Goal: Task Accomplishment & Management: Use online tool/utility

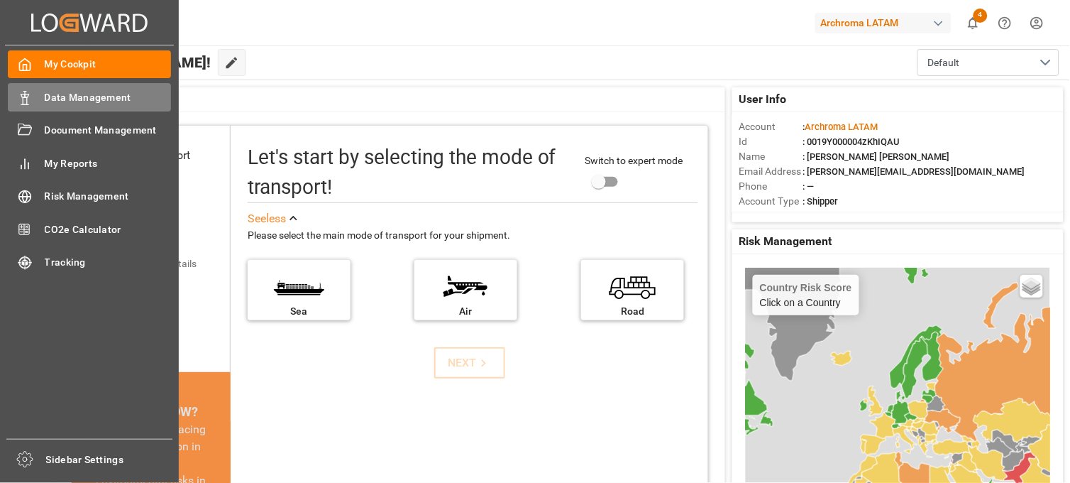
click at [97, 98] on span "Data Management" at bounding box center [108, 97] width 127 height 15
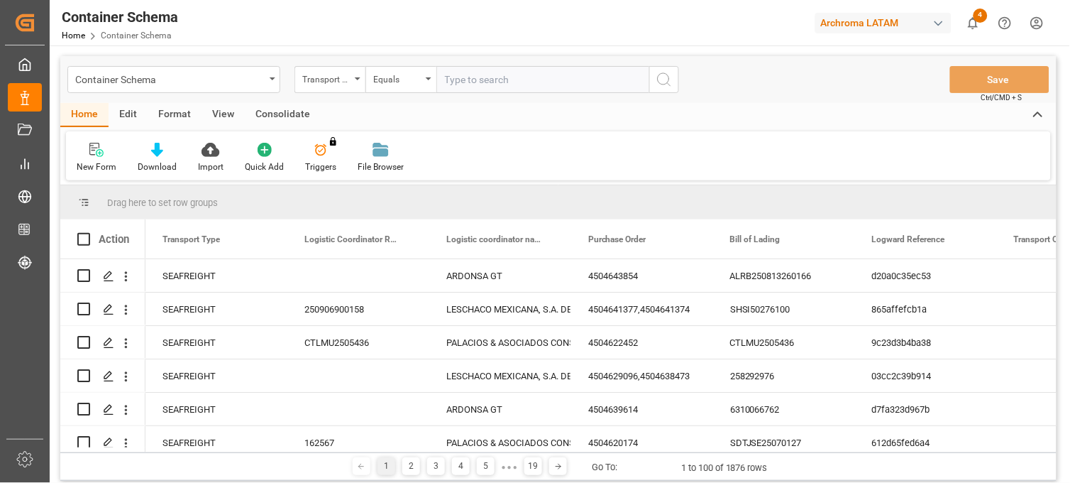
click at [265, 80] on div "Container Schema" at bounding box center [173, 79] width 213 height 27
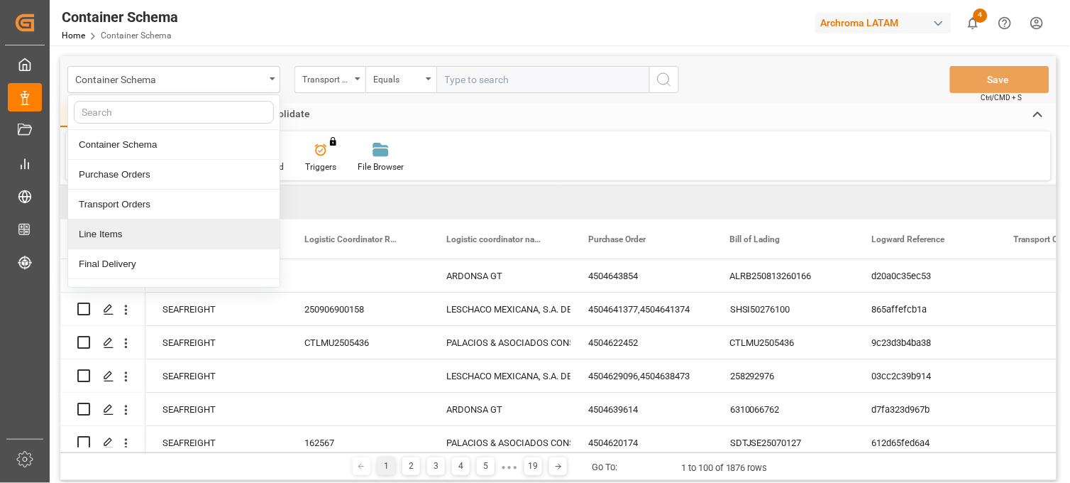
click at [116, 248] on div "Line Items" at bounding box center [173, 234] width 211 height 30
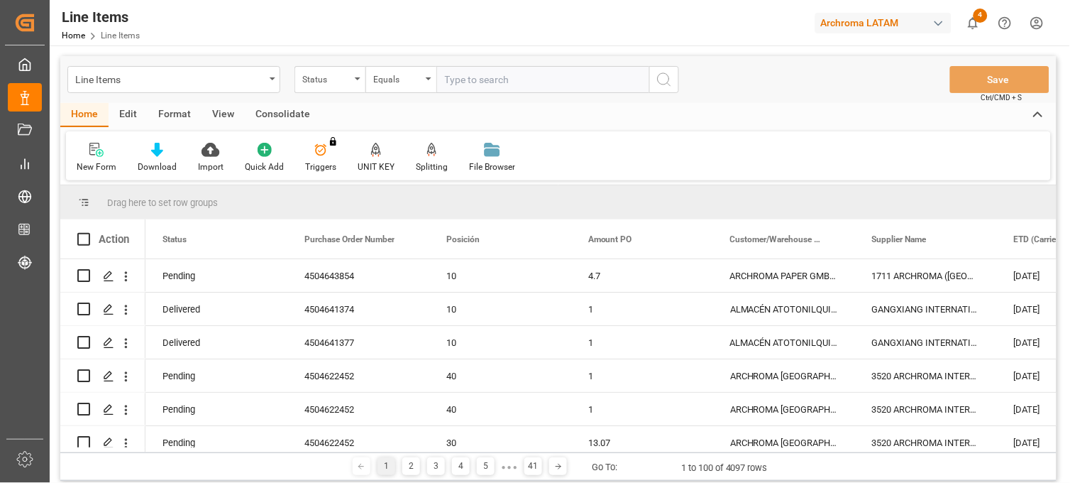
click at [337, 80] on div "Status" at bounding box center [326, 78] width 48 height 16
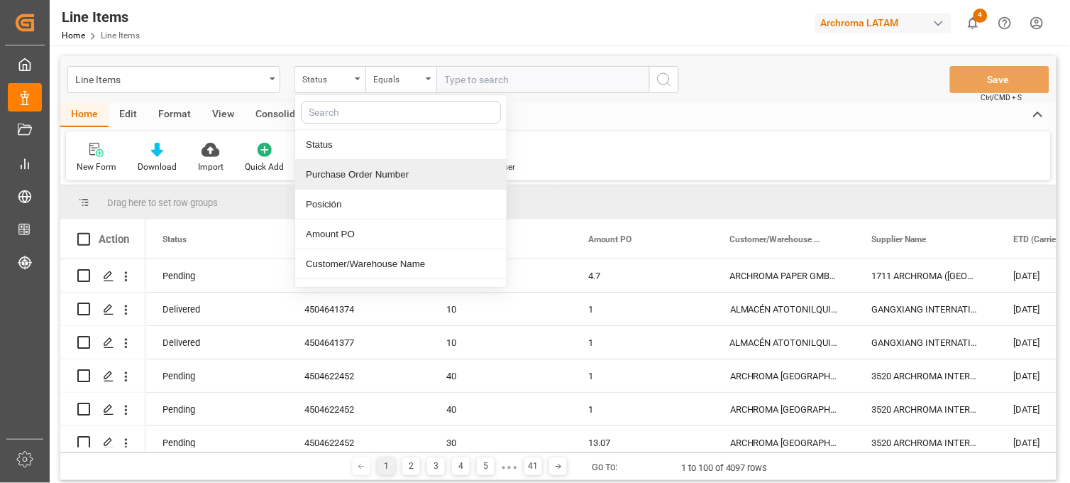
click at [346, 175] on div "Purchase Order Number" at bounding box center [400, 175] width 211 height 30
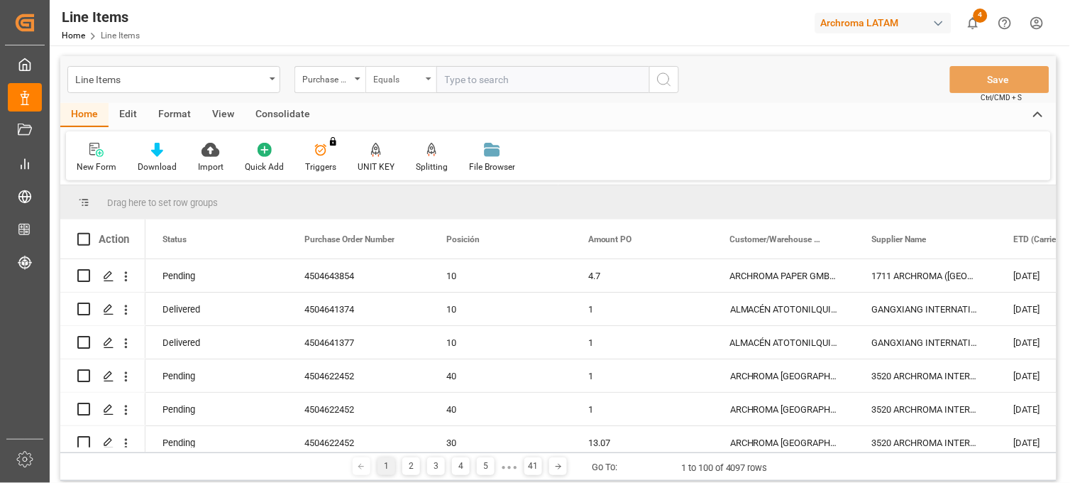
click at [407, 79] on div "Equals" at bounding box center [397, 78] width 48 height 16
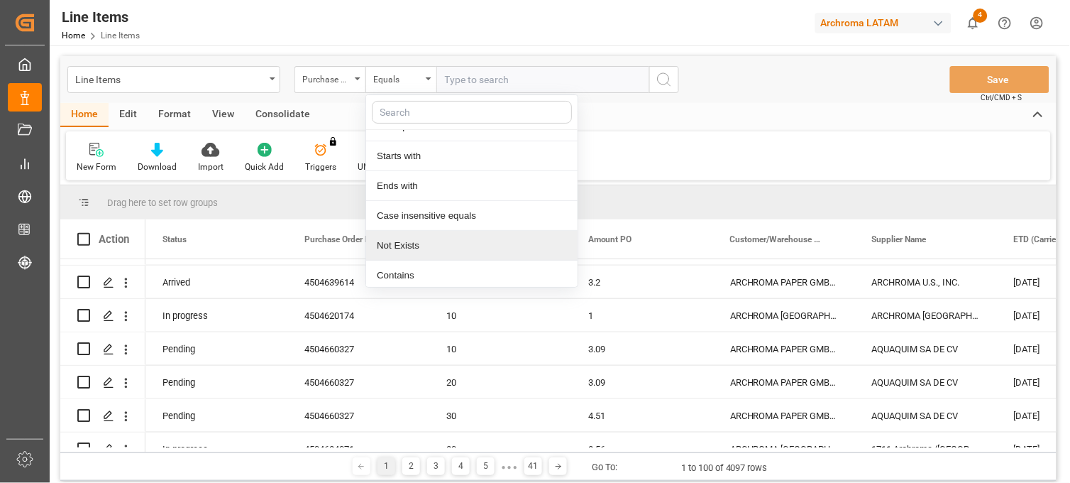
scroll to position [82, 0]
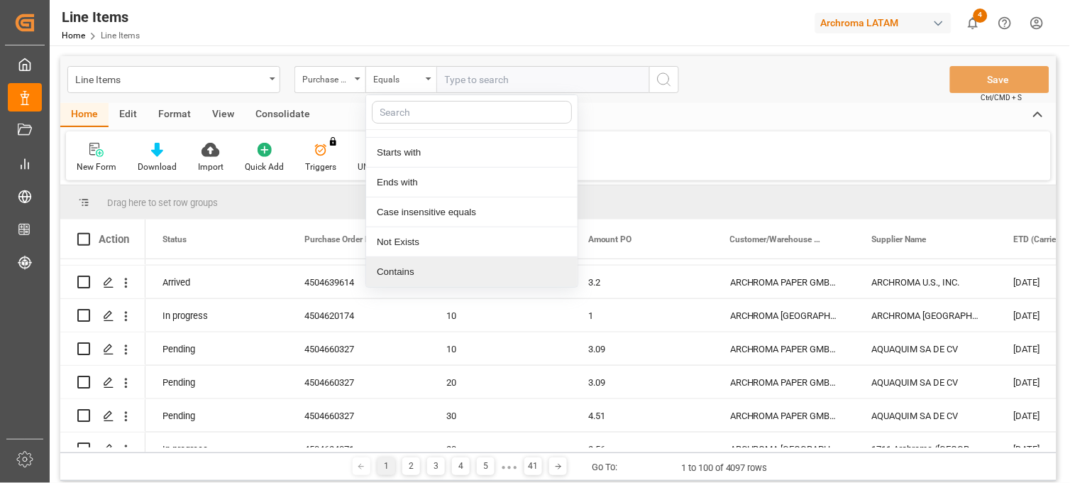
click at [424, 268] on div "Contains" at bounding box center [471, 272] width 211 height 30
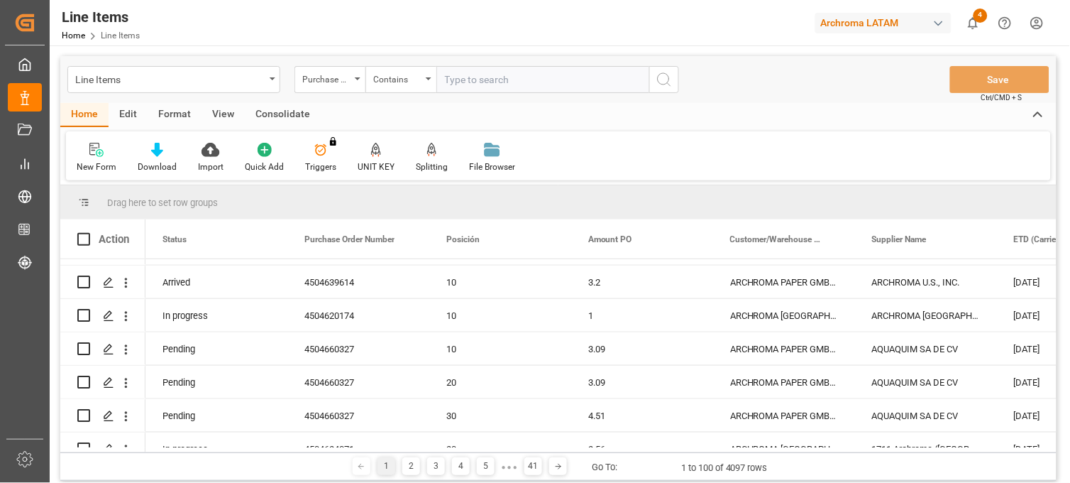
paste input "4504634062,4504646882,4504639649,4504634084,4504648015,4504634914"
type input "4504634062,4504646882,4504639649,4504634084,4504648015,4504634914"
click at [664, 79] on icon "search button" at bounding box center [664, 79] width 17 height 17
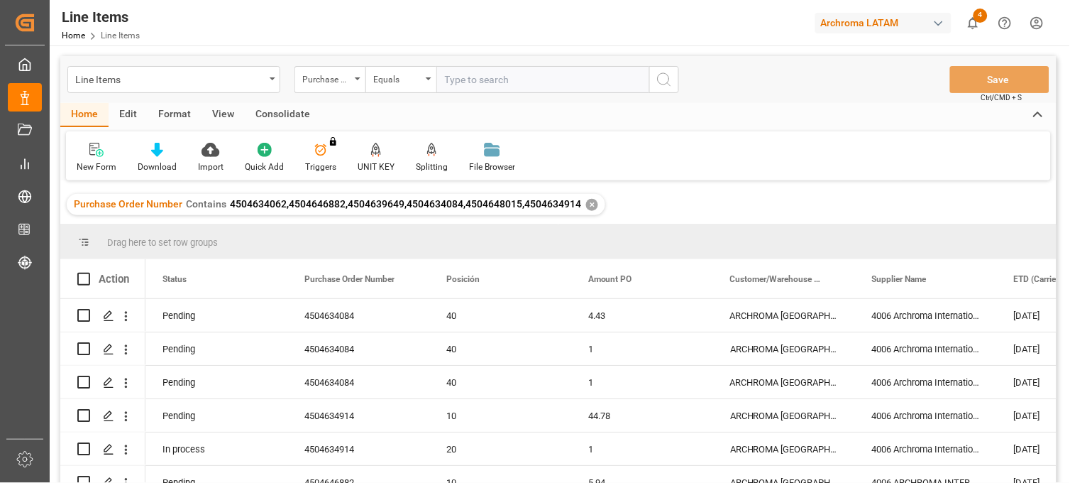
click at [121, 281] on div "Action" at bounding box center [114, 279] width 31 height 13
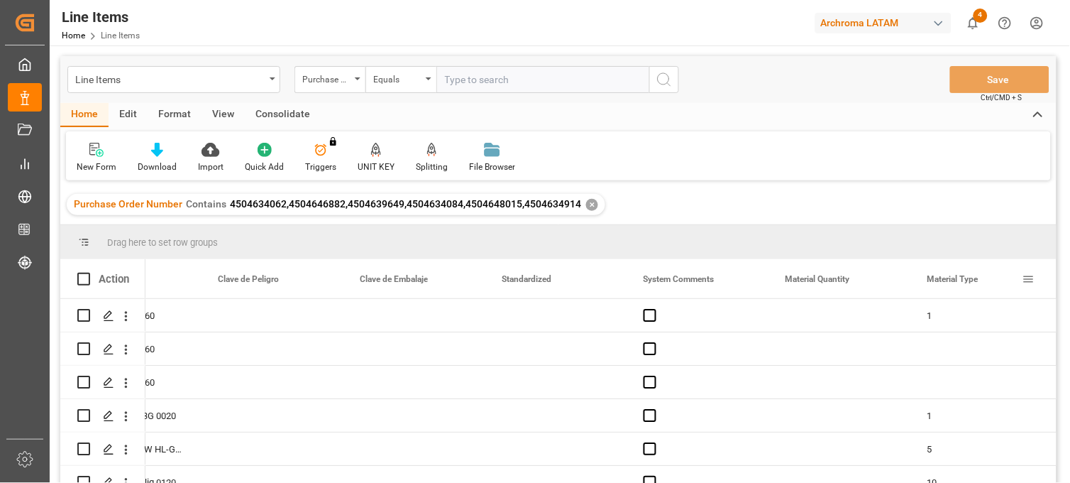
scroll to position [0, 1506]
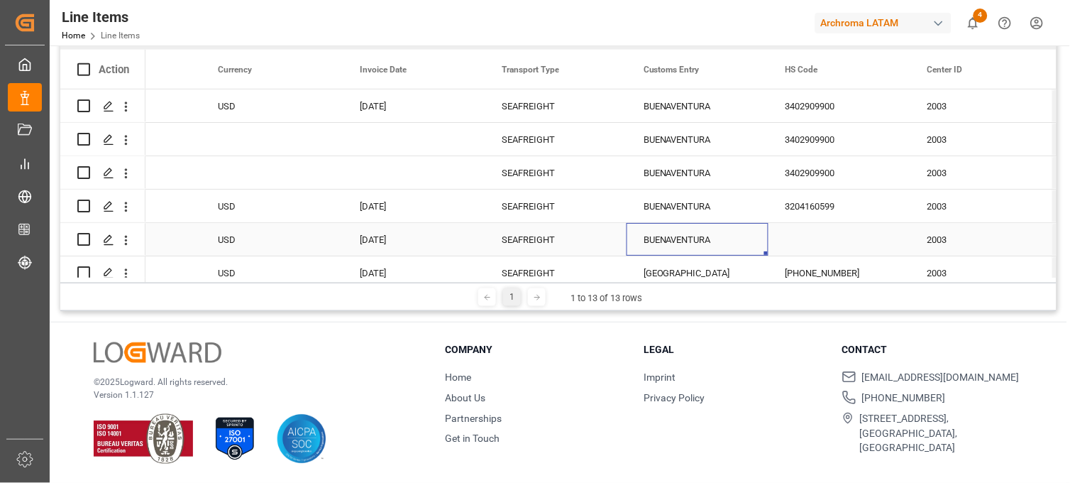
click at [693, 238] on div "BUENAVENTURA" at bounding box center [698, 239] width 142 height 33
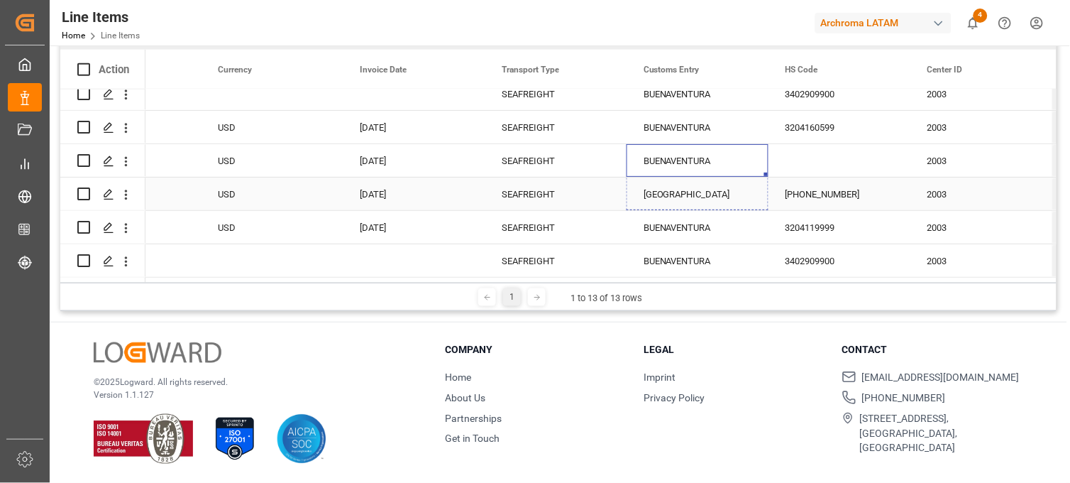
drag, startPoint x: 765, startPoint y: 175, endPoint x: 770, endPoint y: 190, distance: 16.4
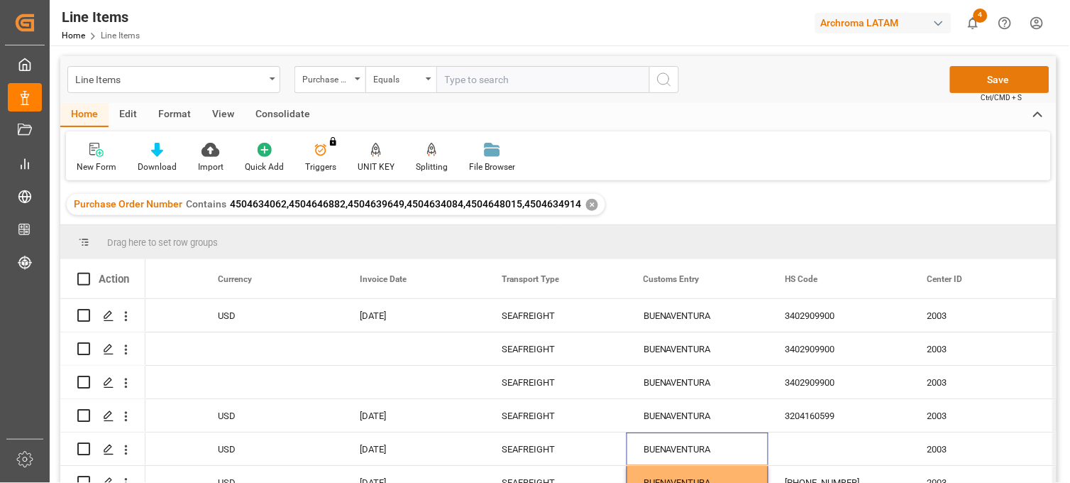
click at [990, 82] on button "Save" at bounding box center [999, 79] width 99 height 27
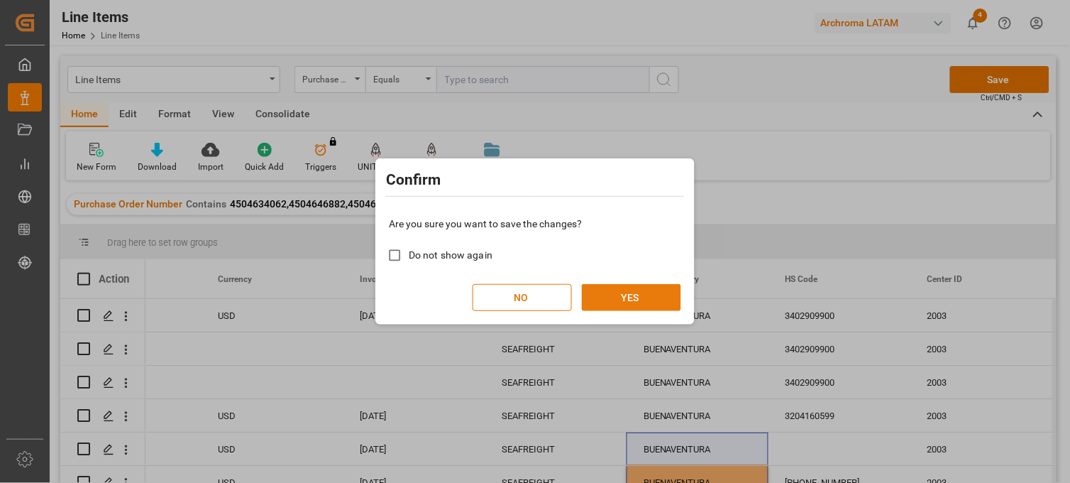
click at [637, 297] on button "YES" at bounding box center [631, 297] width 99 height 27
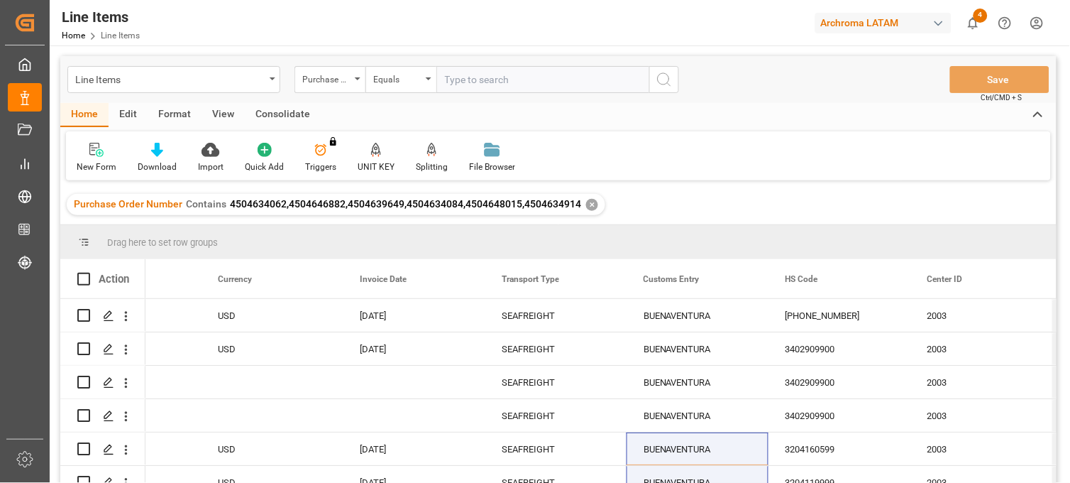
click at [589, 204] on div "✕" at bounding box center [592, 205] width 12 height 12
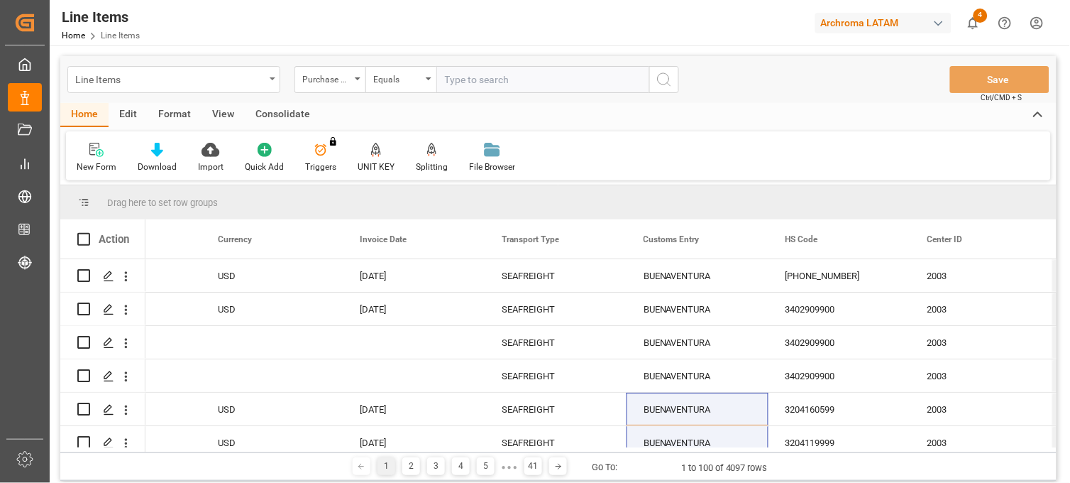
click at [272, 78] on icon "open menu" at bounding box center [273, 78] width 6 height 3
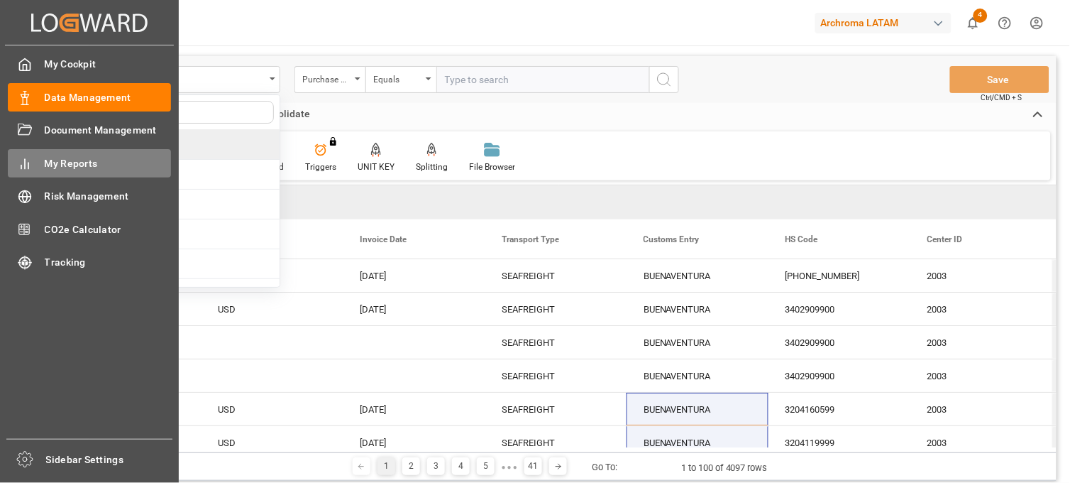
click at [89, 167] on span "My Reports" at bounding box center [108, 163] width 127 height 15
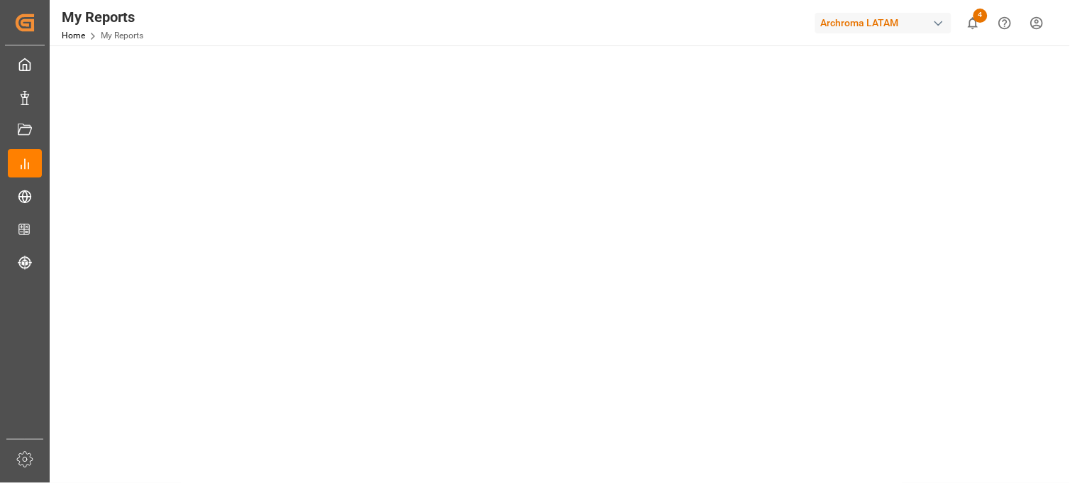
scroll to position [480, 0]
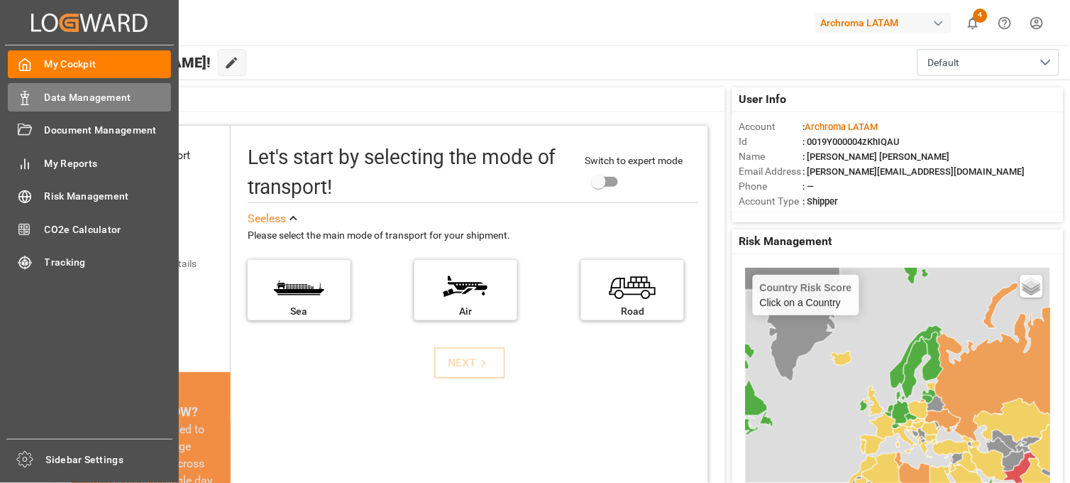
click at [98, 96] on span "Data Management" at bounding box center [108, 97] width 127 height 15
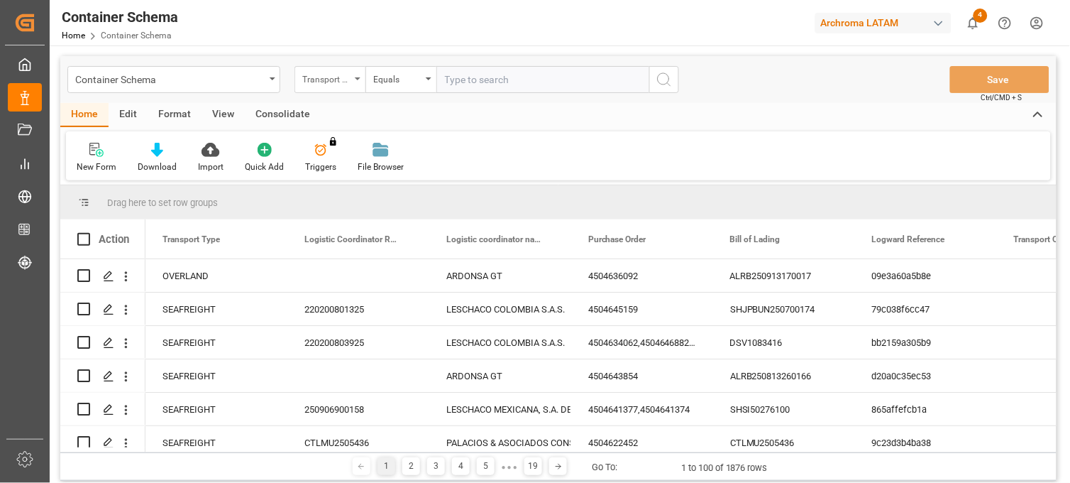
click at [346, 81] on div "Transport Type" at bounding box center [326, 78] width 48 height 16
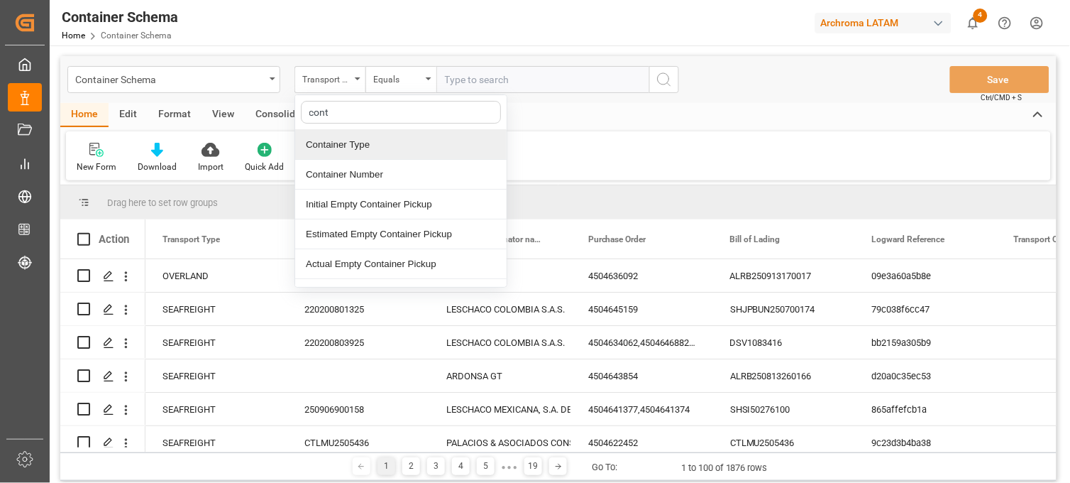
type input "conta"
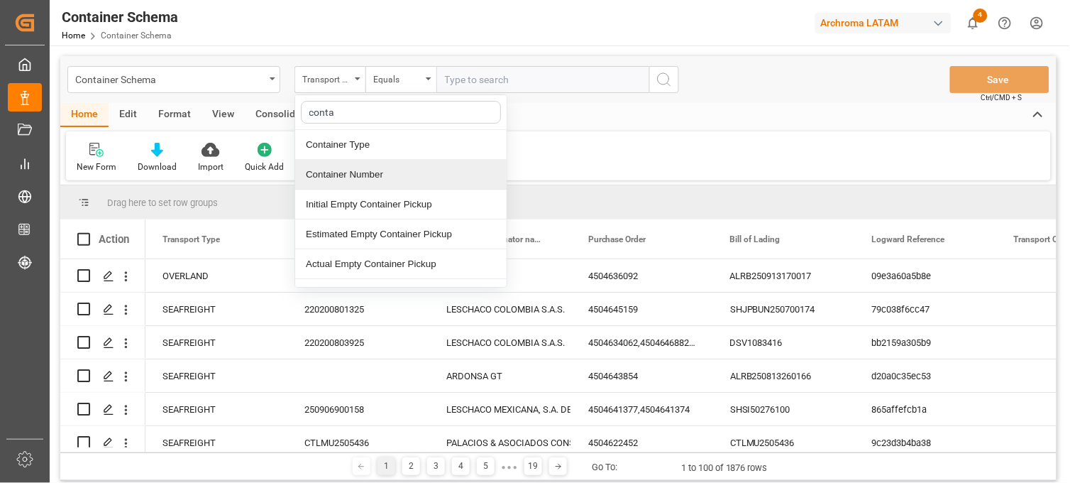
click at [363, 180] on div "Container Number" at bounding box center [400, 175] width 211 height 30
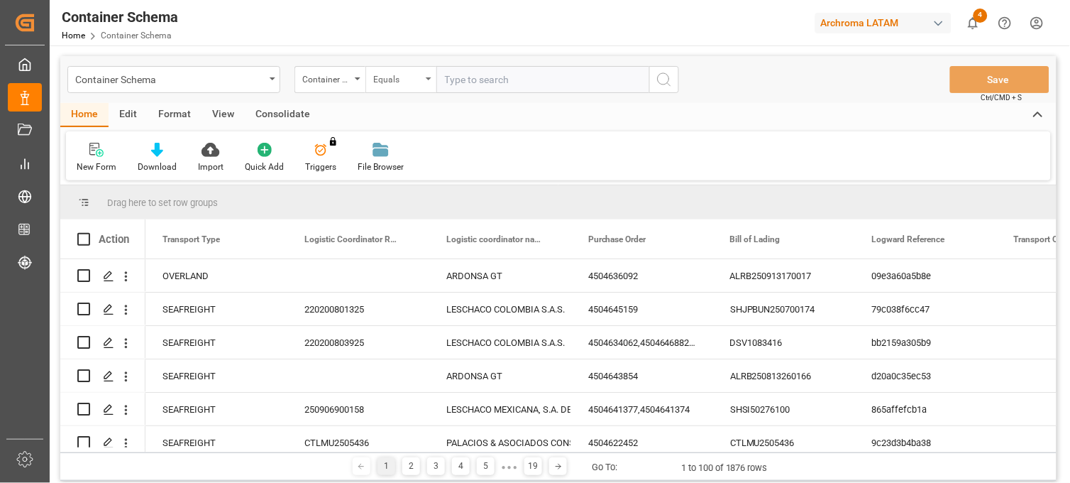
click at [414, 78] on div "Equals" at bounding box center [397, 78] width 48 height 16
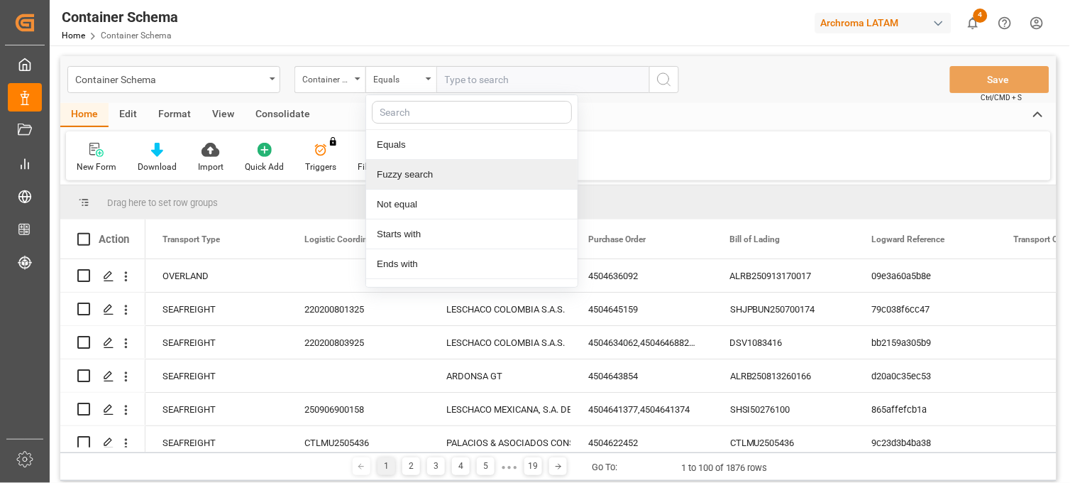
click at [424, 178] on div "Fuzzy search" at bounding box center [471, 175] width 211 height 30
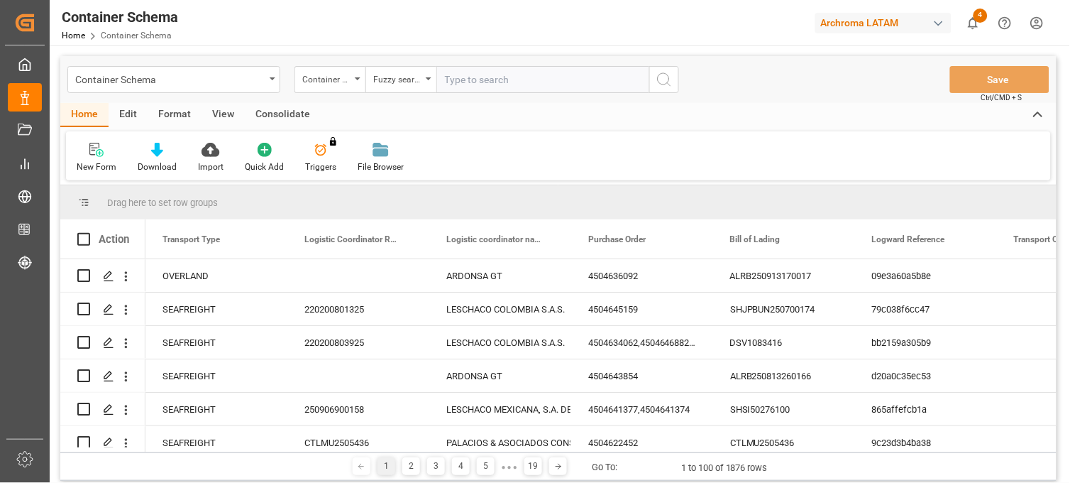
paste input "CAIU3224496"
type input "CAIU3224496"
click at [664, 77] on icon "search button" at bounding box center [664, 79] width 17 height 17
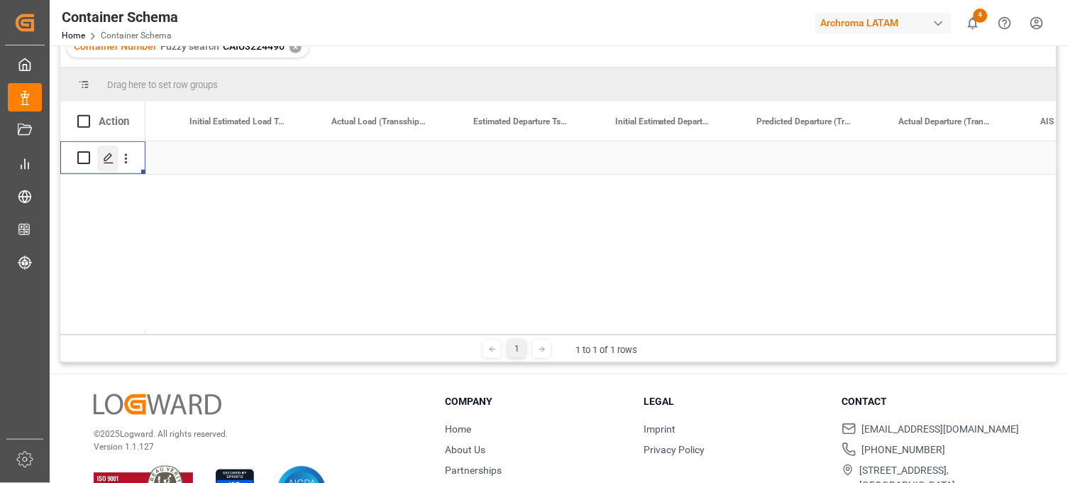
click at [111, 162] on icon "Press SPACE to select this row." at bounding box center [108, 158] width 11 height 11
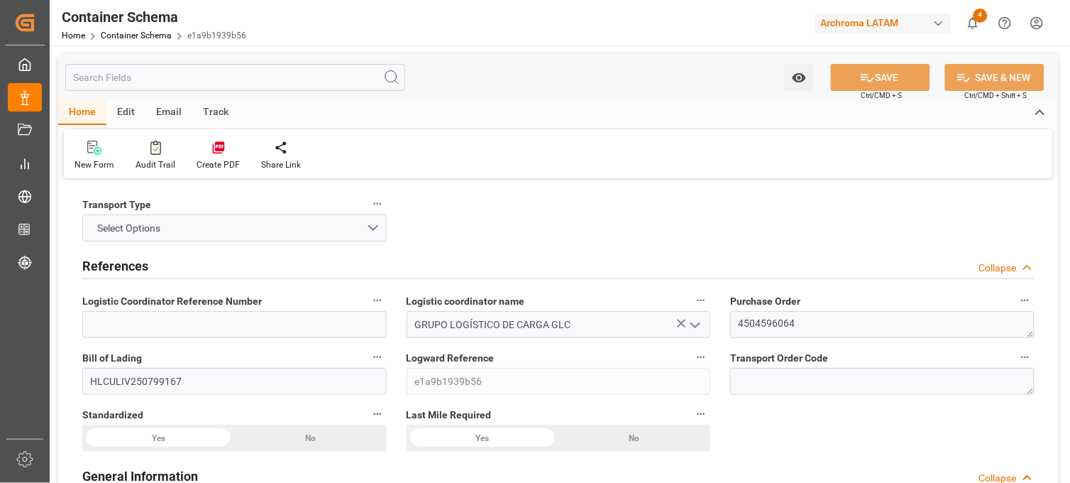
type input "0"
type input "1"
type input "17"
type input "17640"
type input "18666"
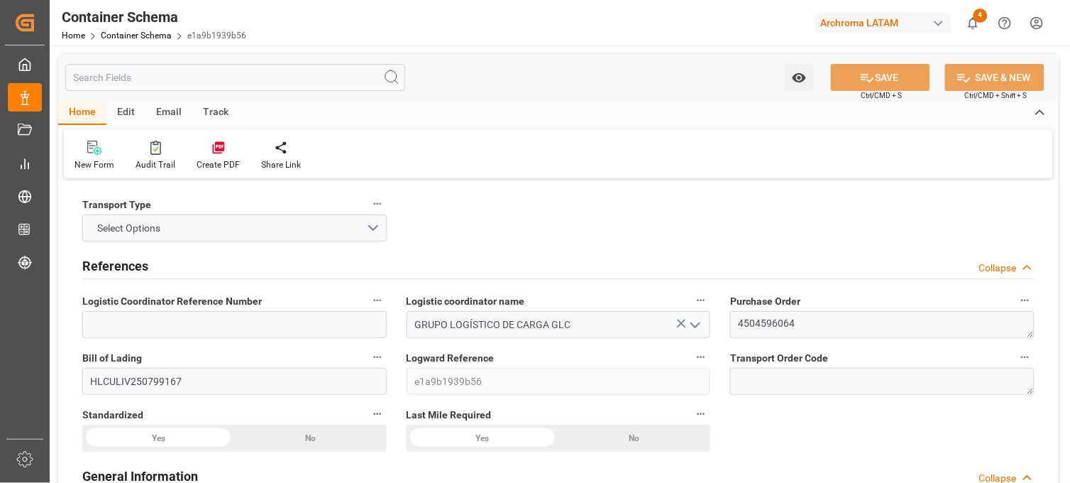
type input "Hapag [PERSON_NAME]"
type input "Hapag [PERSON_NAME] Aktiengesellschaft"
type input "GBLGP"
type input "HNPCR"
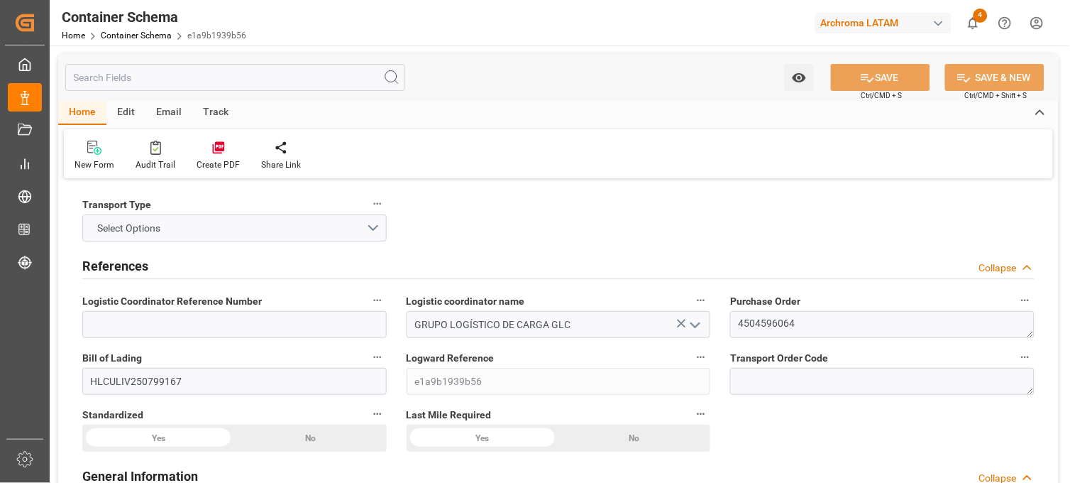
type input "9731949"
type input "[DATE] 00:00"
type input "[DATE]"
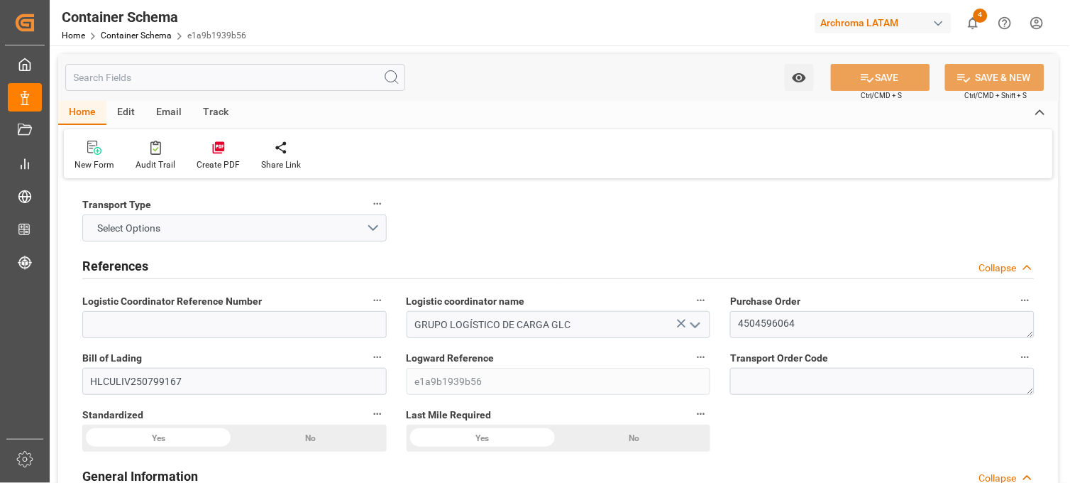
type input "[DATE] 00:00"
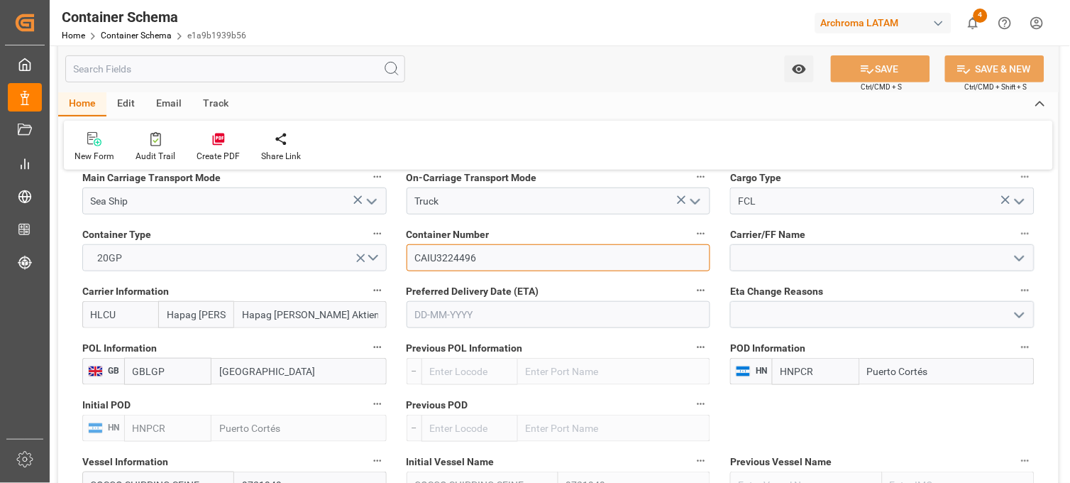
drag, startPoint x: 499, startPoint y: 252, endPoint x: 365, endPoint y: 253, distance: 134.1
click at [365, 253] on div "Transport Type Select Options References Collapse Logistic Coordinator Referenc…" at bounding box center [558, 126] width 1001 height 2568
click at [434, 316] on input "text" at bounding box center [559, 314] width 304 height 27
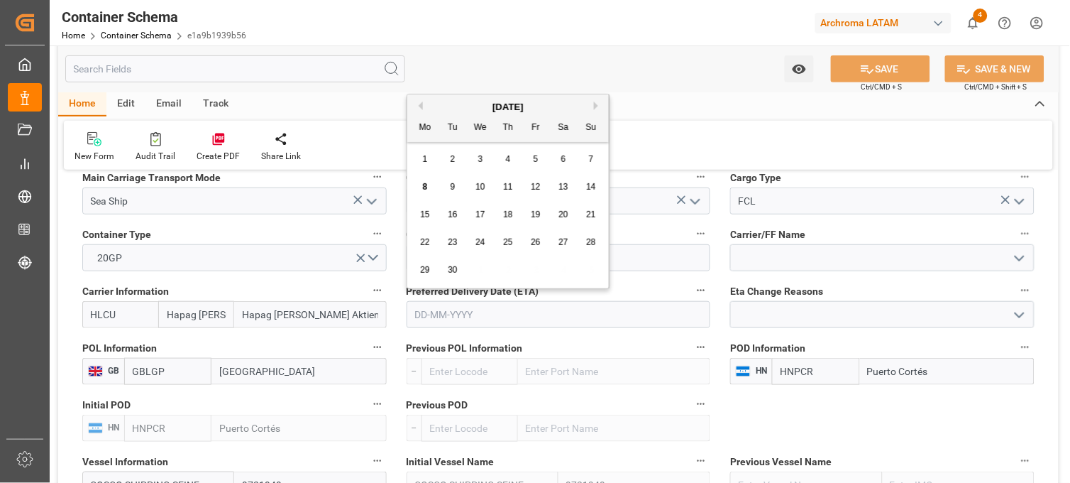
click at [566, 242] on span "27" at bounding box center [563, 242] width 9 height 10
type input "[DATE]"
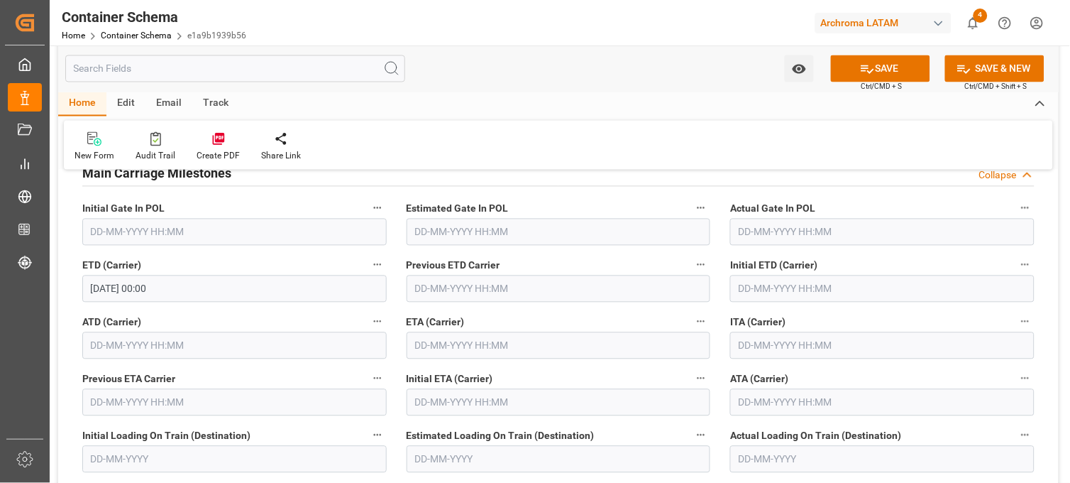
scroll to position [1813, 0]
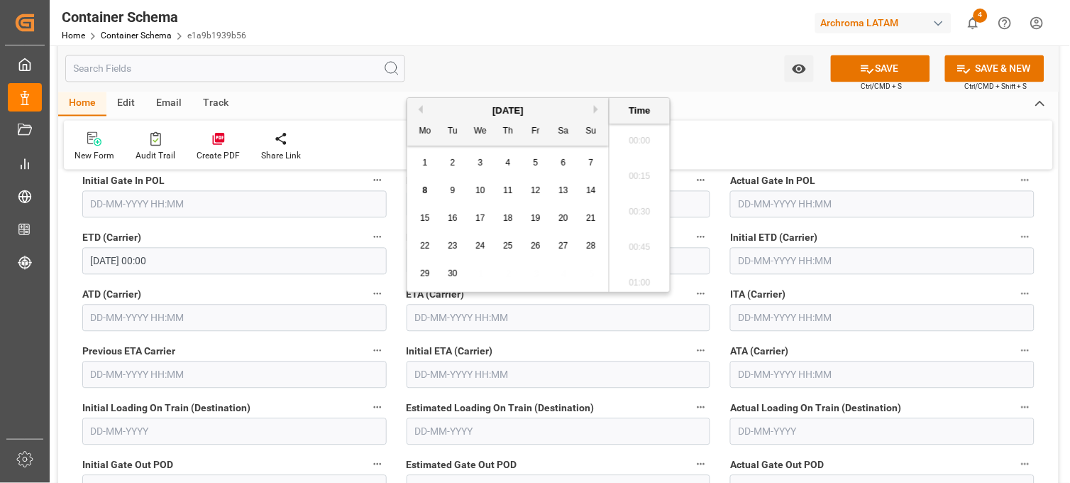
click at [522, 319] on input "text" at bounding box center [559, 317] width 304 height 27
click at [566, 246] on span "27" at bounding box center [563, 246] width 9 height 10
type input "[DATE] 00:00"
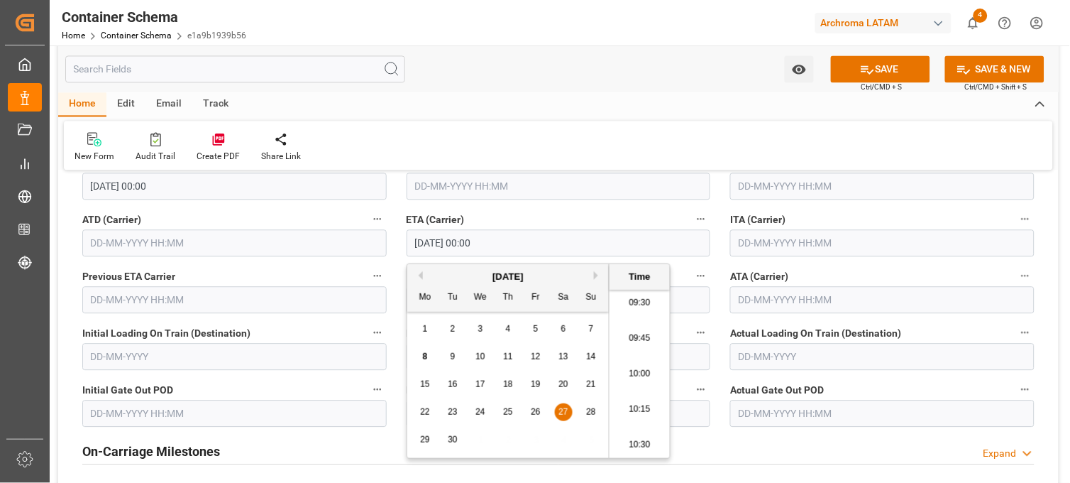
scroll to position [1813, 0]
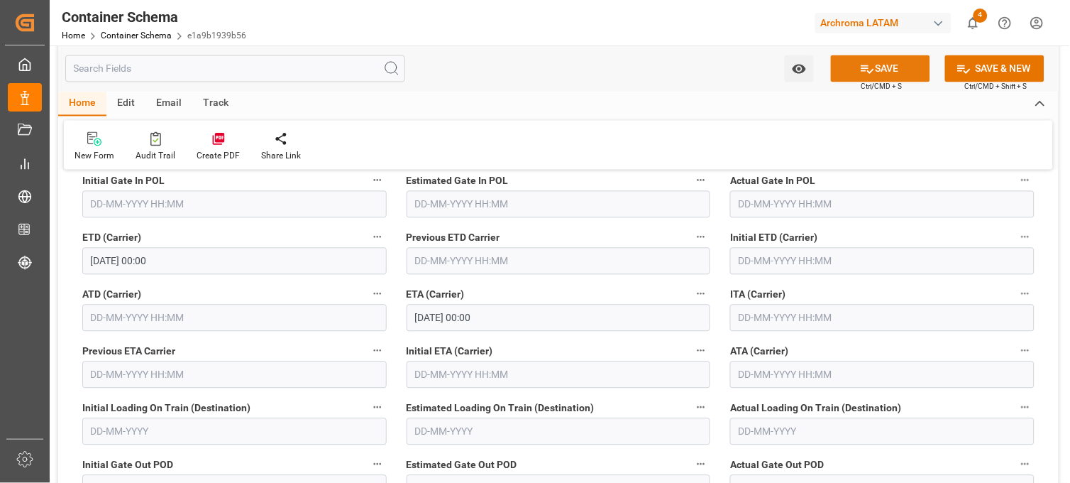
click at [893, 69] on button "SAVE" at bounding box center [880, 68] width 99 height 27
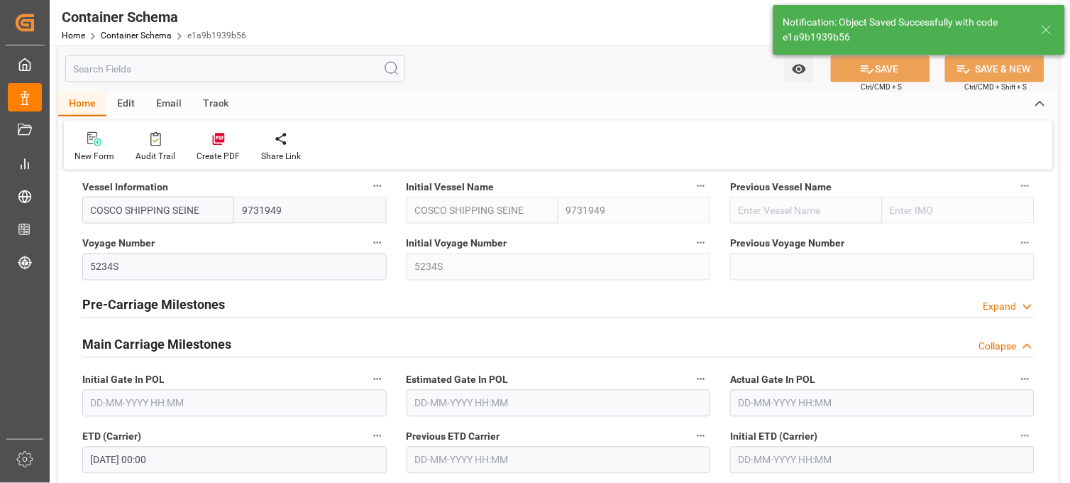
type input "[DATE] 00:00"
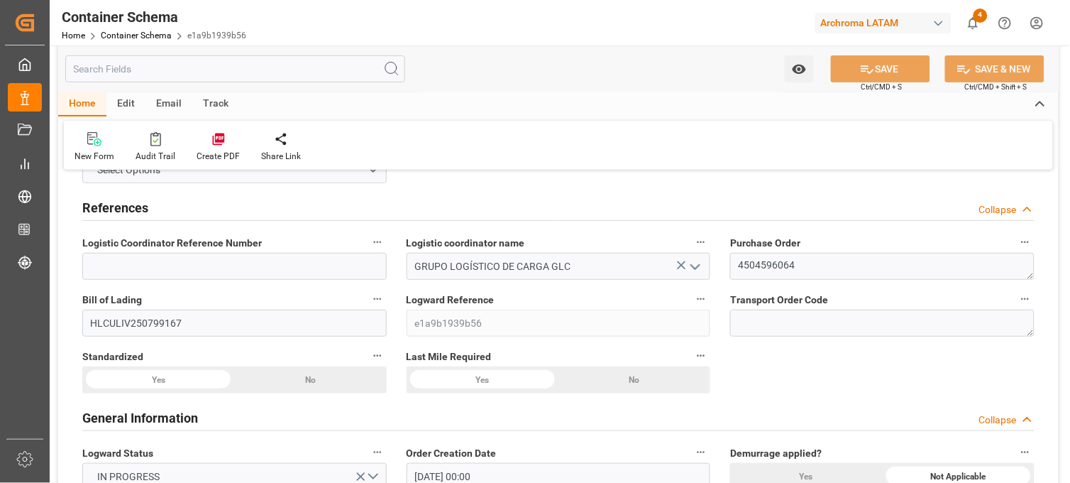
scroll to position [0, 0]
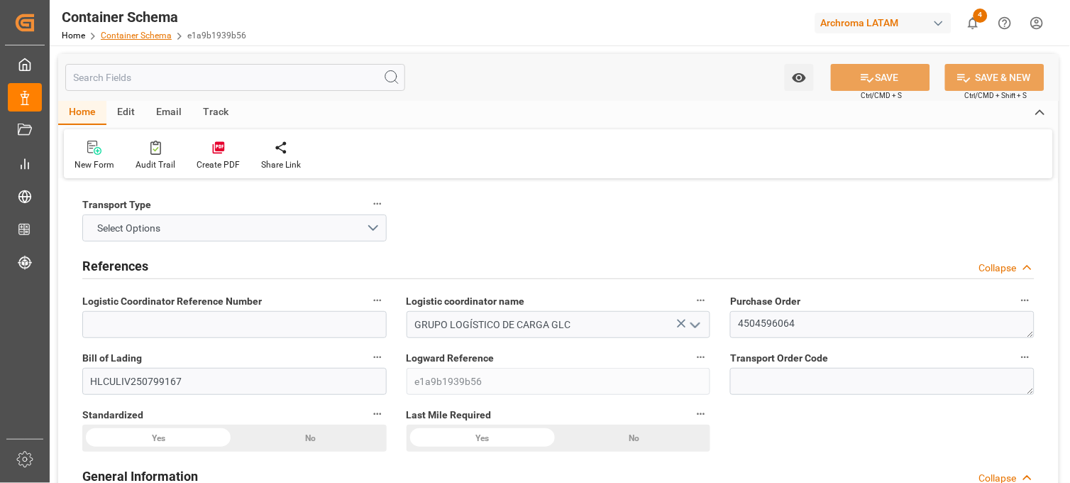
click at [157, 38] on link "Container Schema" at bounding box center [136, 36] width 71 height 10
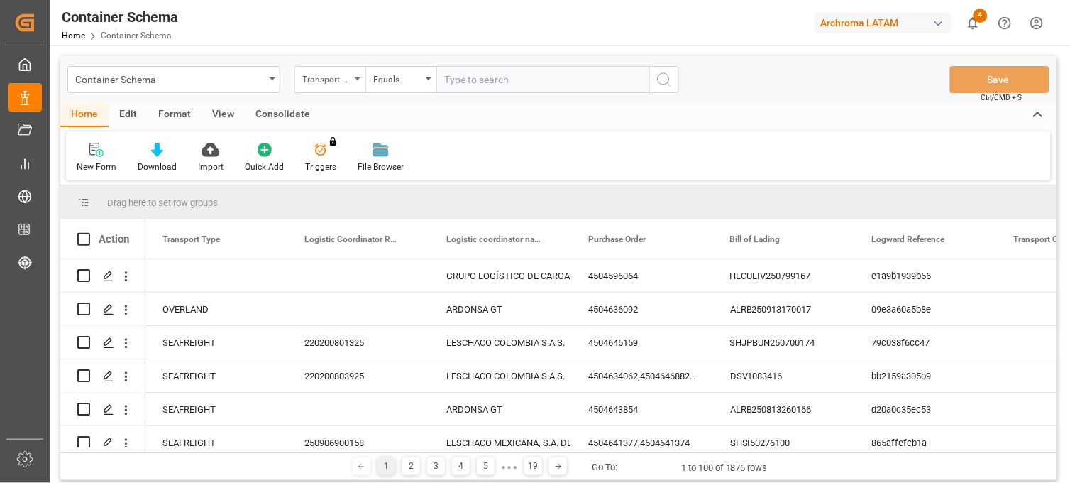
click at [353, 81] on div "Transport Type" at bounding box center [330, 79] width 71 height 27
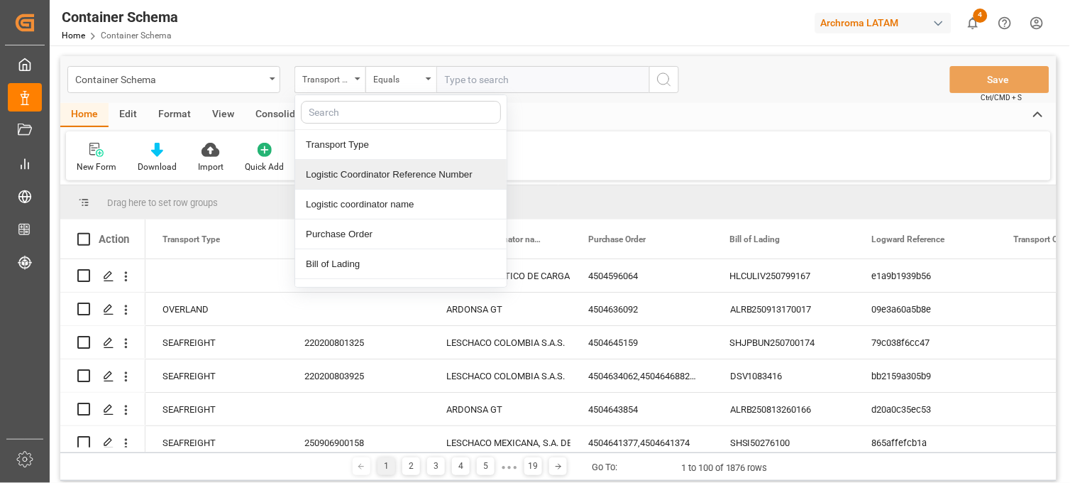
click at [366, 180] on div "Logistic Coordinator Reference Number" at bounding box center [400, 175] width 211 height 30
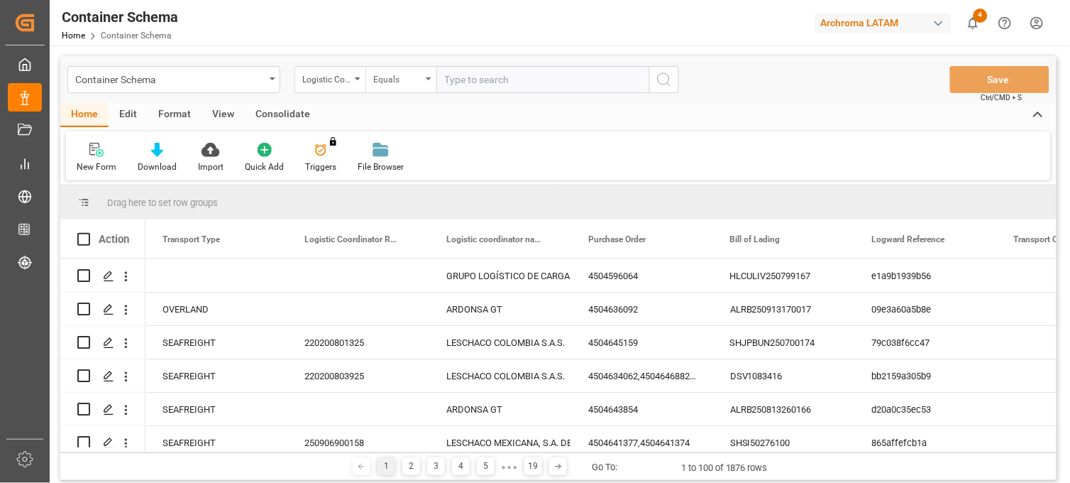
click at [401, 75] on div "Equals" at bounding box center [397, 78] width 48 height 16
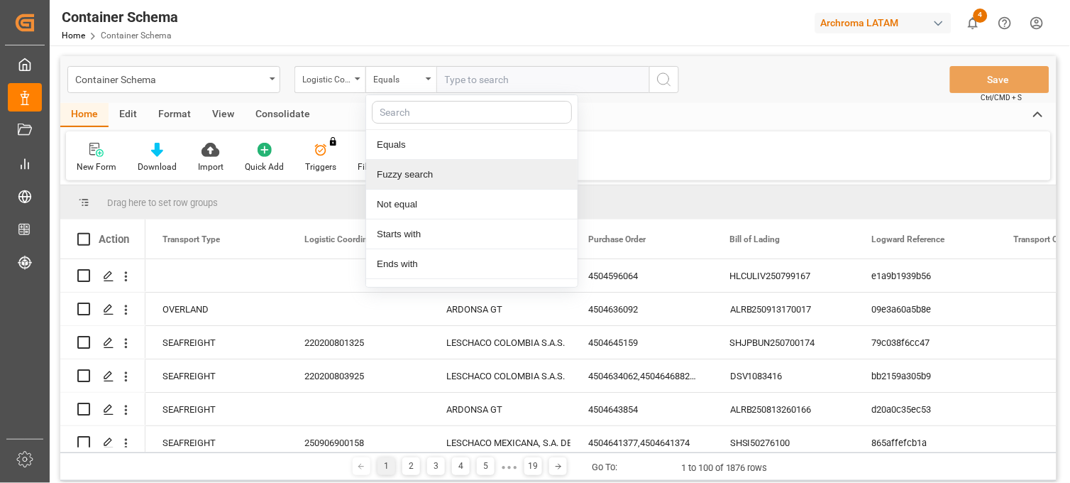
click at [410, 173] on div "Fuzzy search" at bounding box center [471, 175] width 211 height 30
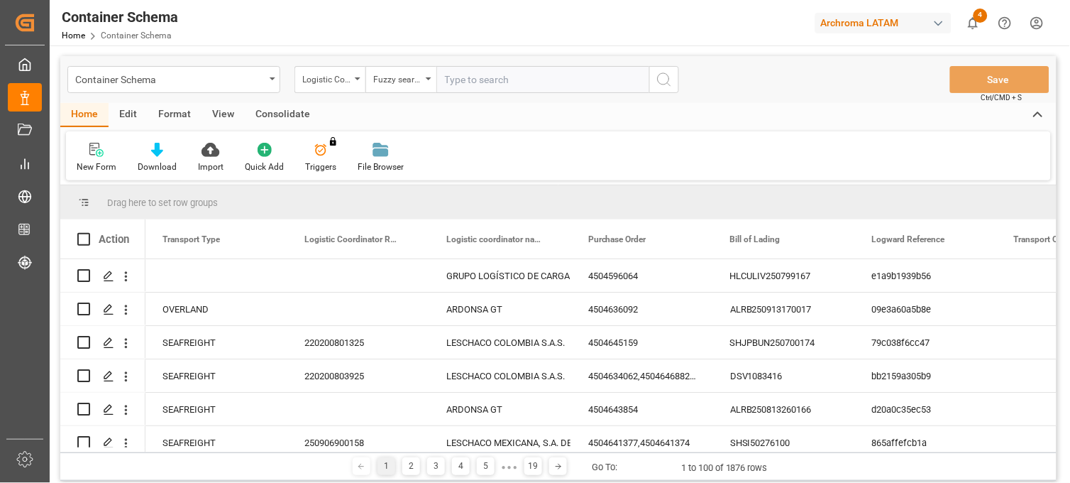
paste input "250806990055"
type input "250806990055"
click at [665, 87] on icon "search button" at bounding box center [664, 79] width 17 height 17
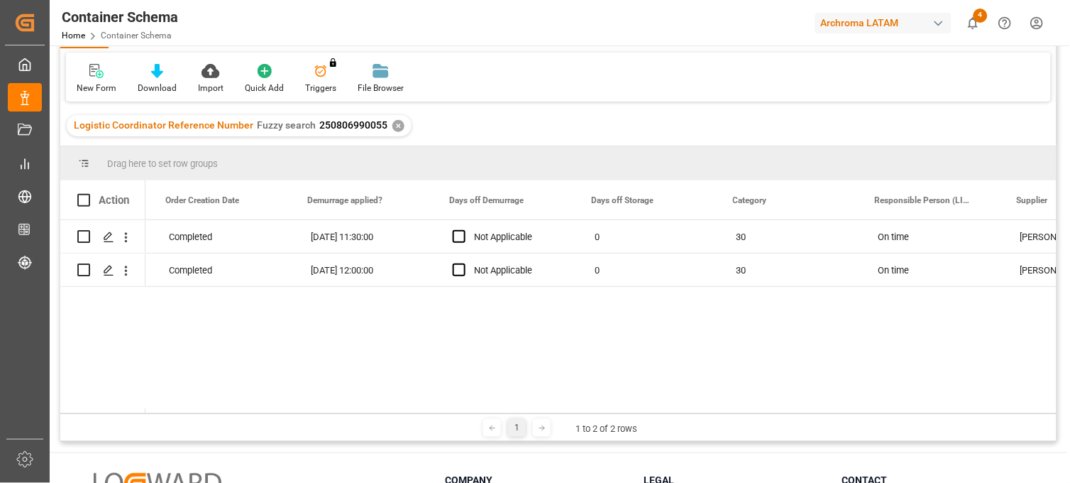
scroll to position [0, 1488]
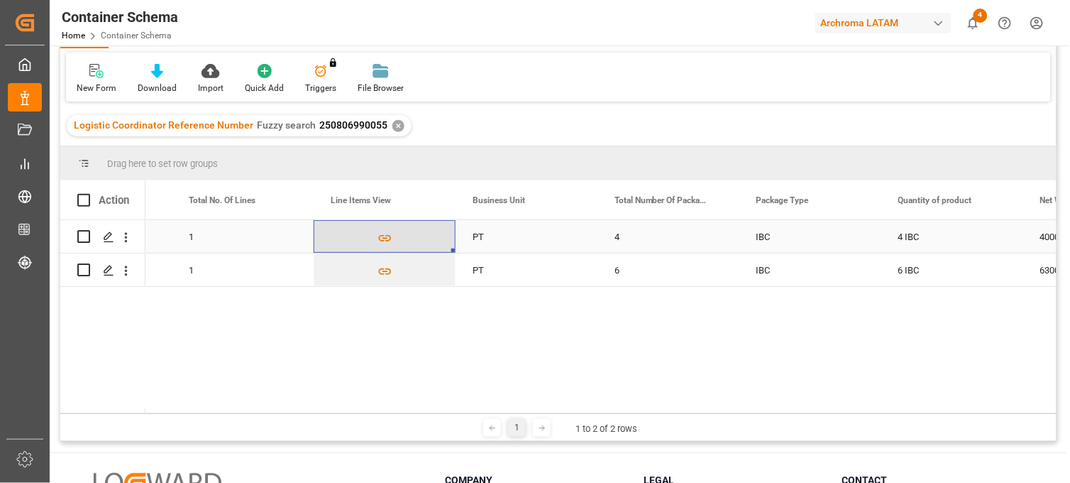
click at [382, 237] on icon "Press SPACE to select this row." at bounding box center [384, 238] width 13 height 6
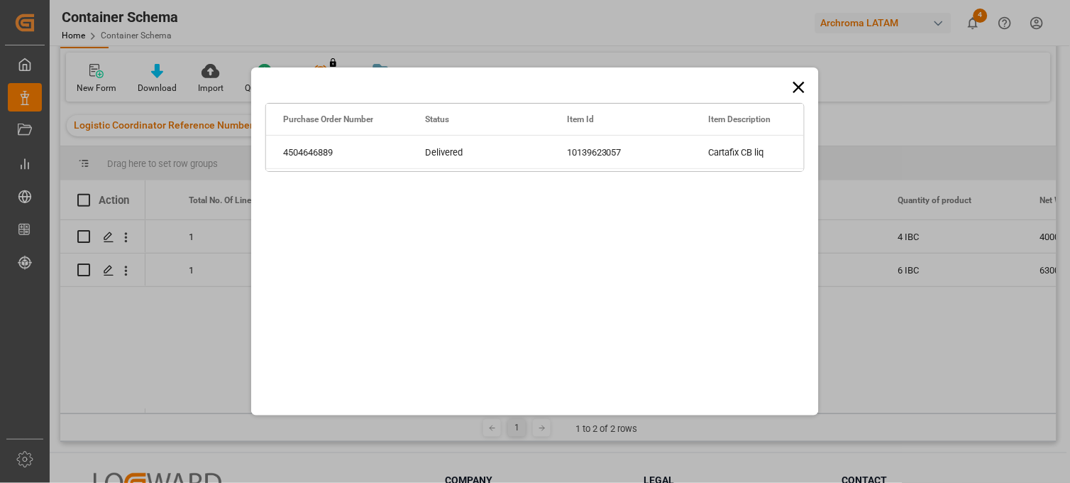
click at [797, 85] on icon at bounding box center [798, 87] width 11 height 11
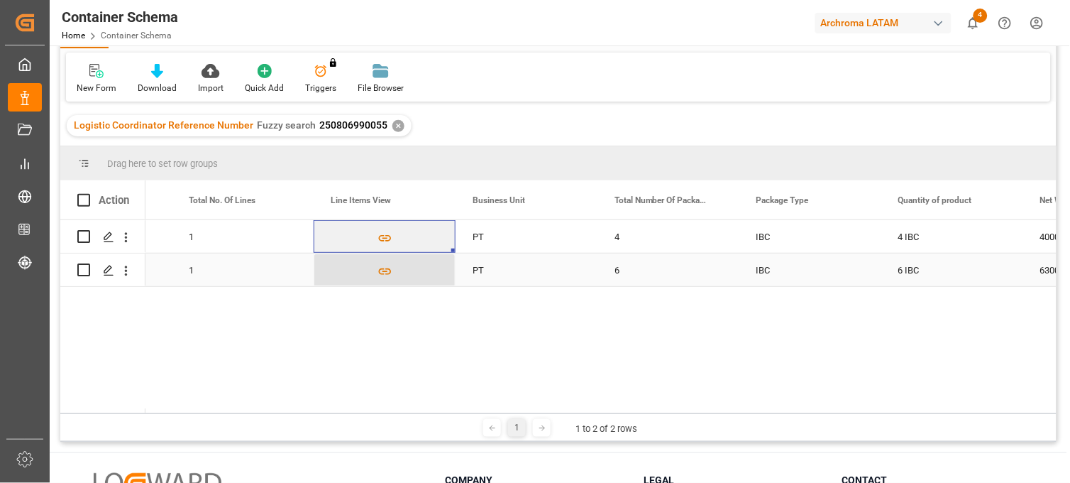
click at [387, 271] on icon "Press SPACE to select this row." at bounding box center [385, 271] width 15 height 15
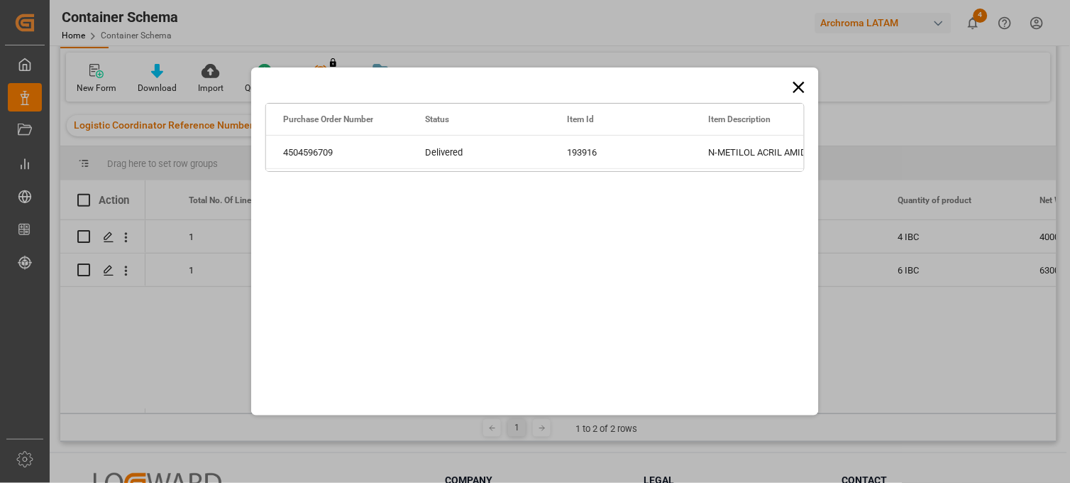
click at [798, 86] on icon at bounding box center [798, 87] width 11 height 11
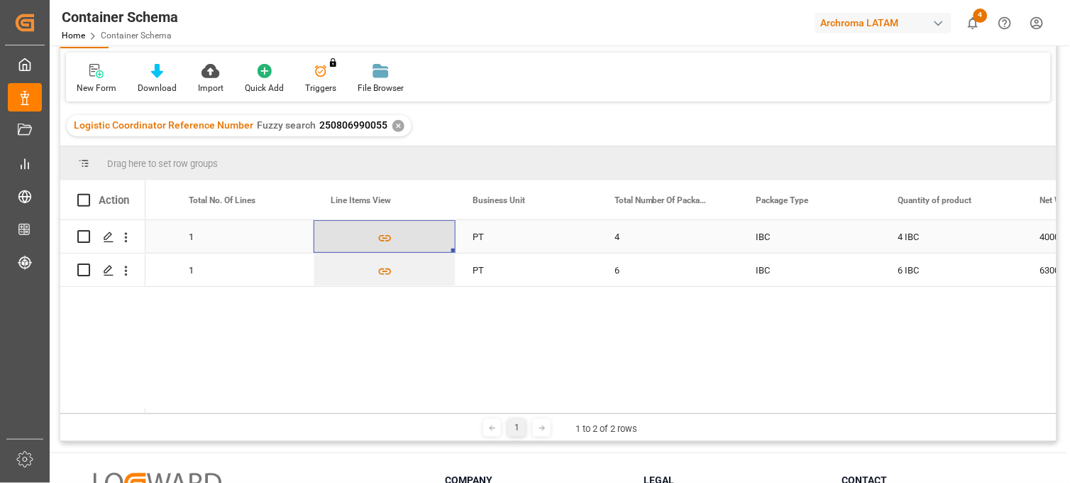
click at [378, 236] on icon "Press SPACE to select this row." at bounding box center [385, 238] width 15 height 15
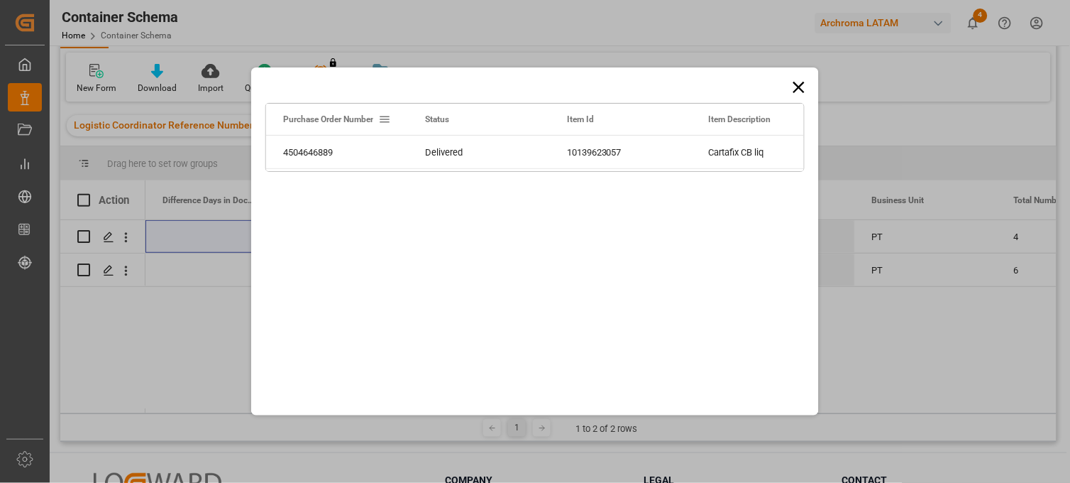
click at [803, 86] on icon at bounding box center [799, 87] width 20 height 20
